Goal: Transaction & Acquisition: Book appointment/travel/reservation

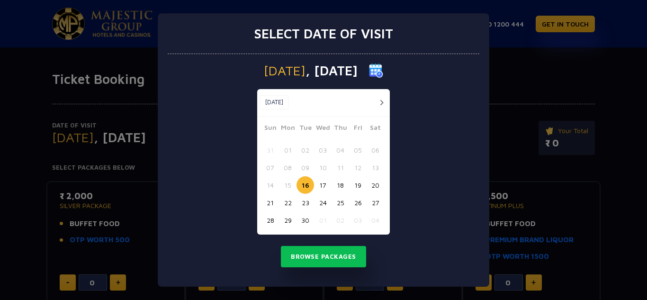
click at [285, 202] on button "22" at bounding box center [288, 203] width 18 height 18
click at [306, 203] on button "23" at bounding box center [306, 203] width 18 height 18
click at [289, 206] on button "22" at bounding box center [288, 203] width 18 height 18
click at [324, 255] on button "Browse Packages" at bounding box center [323, 257] width 85 height 22
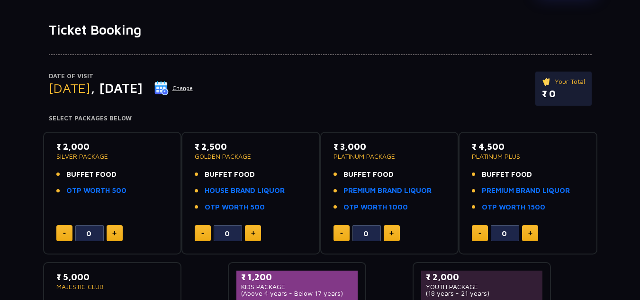
scroll to position [57, 0]
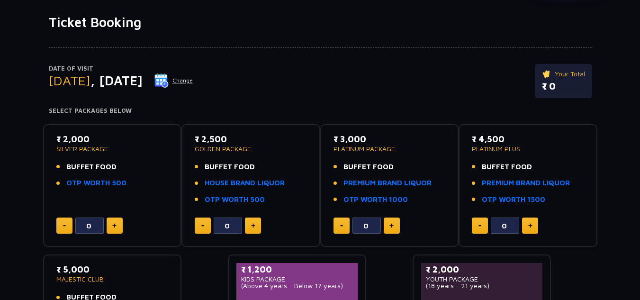
click at [121, 222] on button at bounding box center [115, 225] width 16 height 16
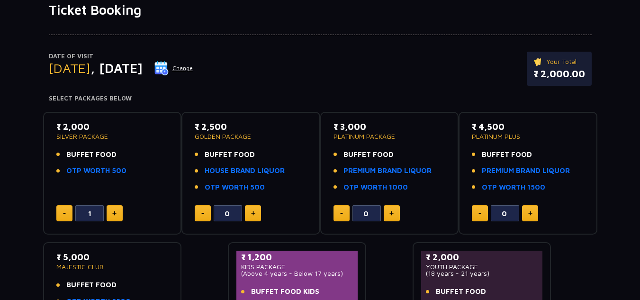
scroll to position [70, 0]
click at [64, 210] on button at bounding box center [64, 213] width 16 height 16
type input "0"
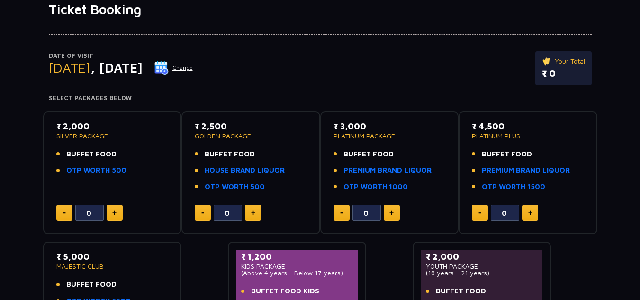
click at [4, 199] on div "Date of Visit [DATE] Change Your Total ₹ 0 Select Packages Below ₹ 2,000 SILVER…" at bounding box center [320, 187] width 640 height 338
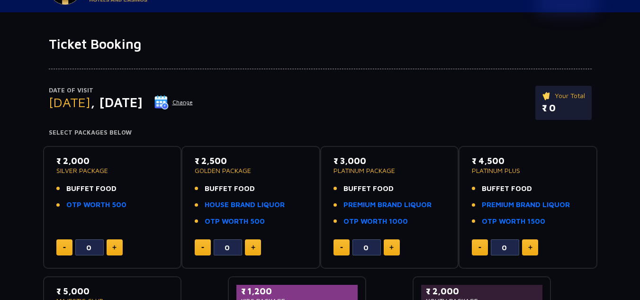
scroll to position [35, 0]
click at [193, 101] on button "Change" at bounding box center [173, 102] width 39 height 15
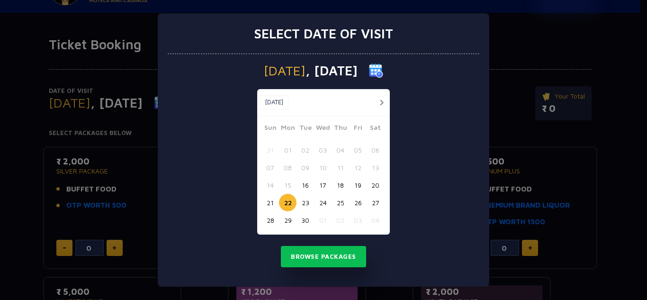
click at [271, 200] on button "21" at bounding box center [270, 203] width 18 height 18
click at [309, 261] on button "Browse Packages" at bounding box center [323, 257] width 85 height 22
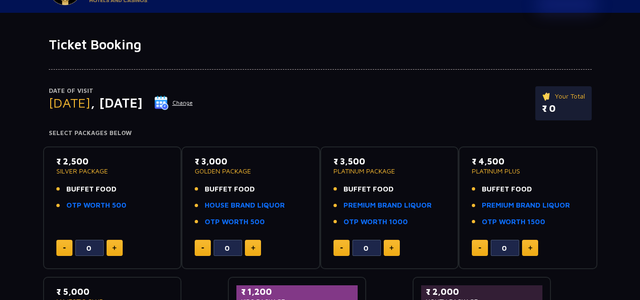
click at [193, 103] on button "Change" at bounding box center [173, 102] width 39 height 15
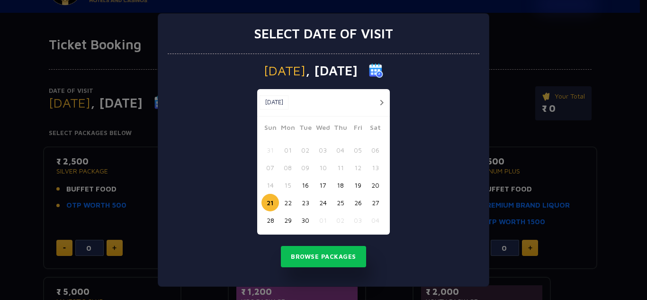
click at [356, 187] on button "19" at bounding box center [358, 185] width 18 height 18
click at [324, 251] on button "Browse Packages" at bounding box center [323, 257] width 85 height 22
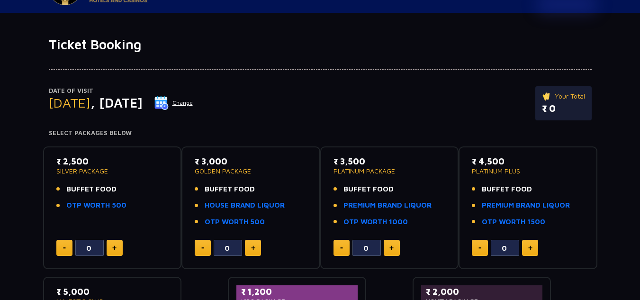
click at [193, 104] on button "Change" at bounding box center [173, 102] width 39 height 15
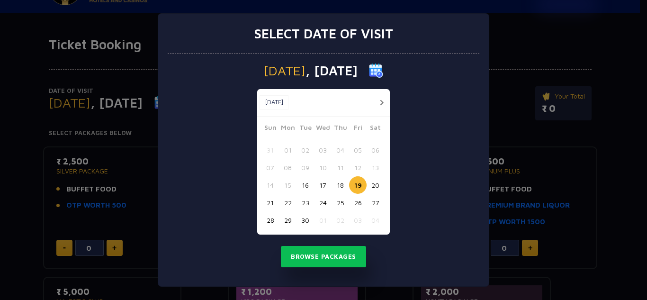
click at [341, 186] on button "18" at bounding box center [341, 185] width 18 height 18
click at [336, 249] on button "Browse Packages" at bounding box center [323, 257] width 85 height 22
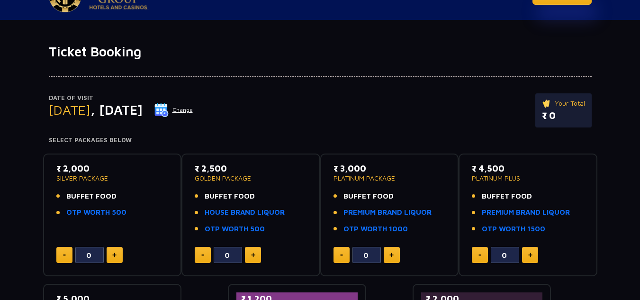
scroll to position [14, 0]
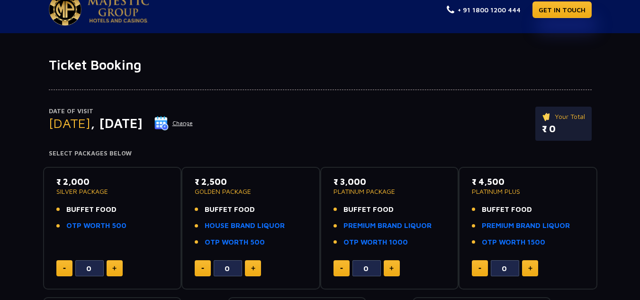
click at [193, 123] on button "Change" at bounding box center [173, 123] width 39 height 15
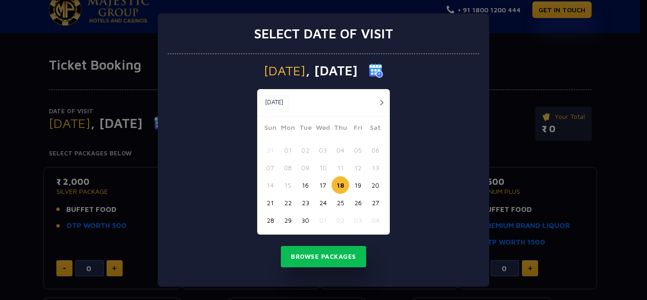
click at [284, 205] on button "22" at bounding box center [288, 203] width 18 height 18
click at [305, 258] on button "Browse Packages" at bounding box center [323, 257] width 85 height 22
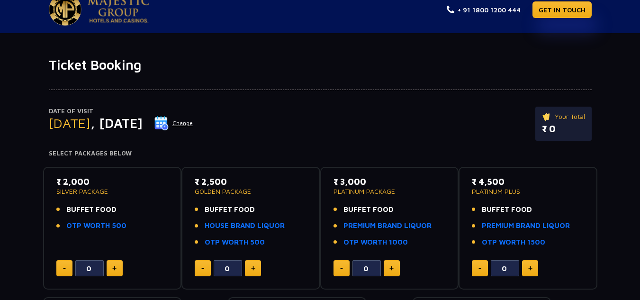
click at [193, 122] on button "Change" at bounding box center [173, 123] width 39 height 15
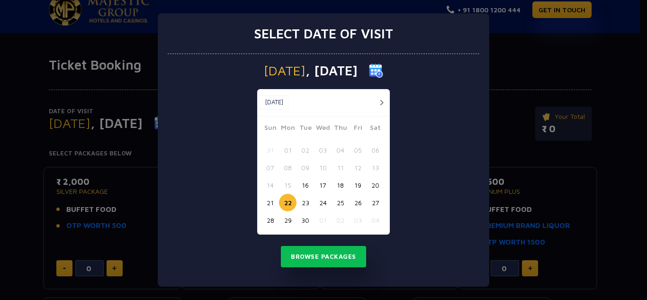
click at [372, 188] on button "20" at bounding box center [376, 185] width 18 height 18
click at [318, 258] on button "Browse Packages" at bounding box center [323, 257] width 85 height 22
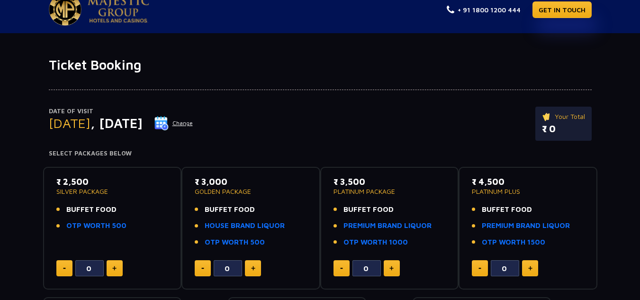
click at [193, 124] on button "Change" at bounding box center [173, 123] width 39 height 15
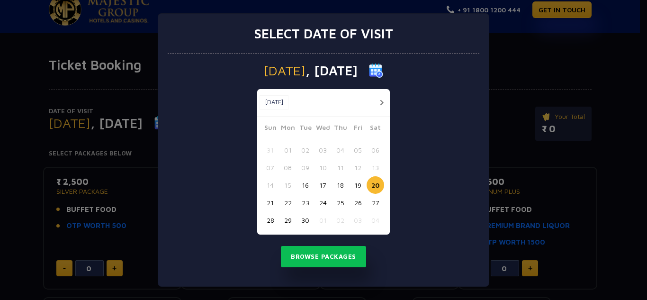
click at [535, 96] on div "Select date of visit [DATE] [DATE] [DATE] Sun Mon Tue Wed Thu Fri Sat 31 01 02 …" at bounding box center [323, 150] width 647 height 300
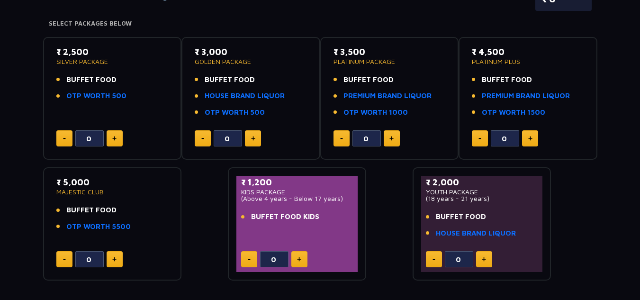
scroll to position [144, 0]
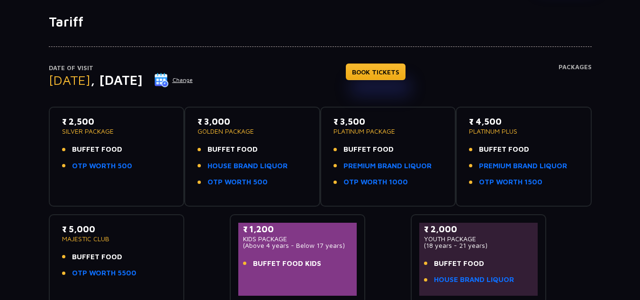
scroll to position [96, 0]
